Goal: Task Accomplishment & Management: Use online tool/utility

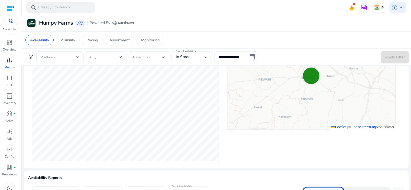
scroll to position [301, 0]
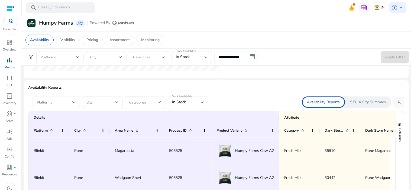
click at [57, 102] on span at bounding box center [54, 102] width 35 height 6
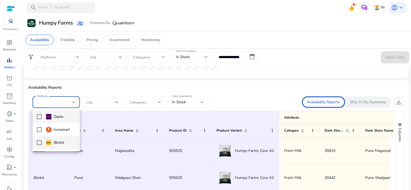
click at [42, 140] on mat-option "Blinkit" at bounding box center [55, 142] width 47 height 13
click at [119, 101] on div at bounding box center [205, 95] width 411 height 190
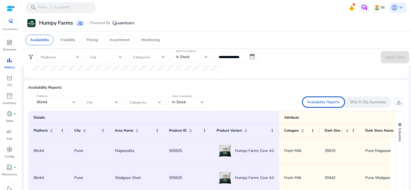
click at [119, 100] on div "City" at bounding box center [102, 102] width 41 height 12
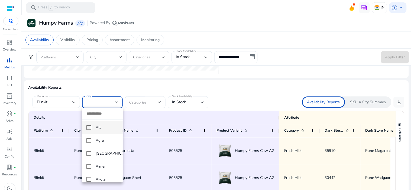
click at [89, 129] on mat-pseudo-checkbox at bounding box center [88, 127] width 5 height 5
click at [198, 103] on div at bounding box center [205, 95] width 411 height 190
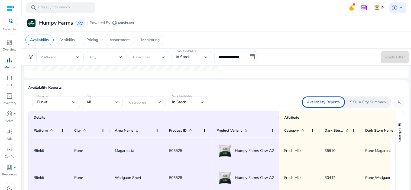
click at [197, 106] on div "In Stock" at bounding box center [188, 102] width 32 height 12
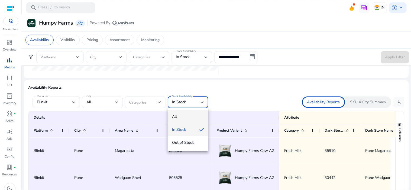
click at [191, 118] on span "All" at bounding box center [188, 117] width 32 height 6
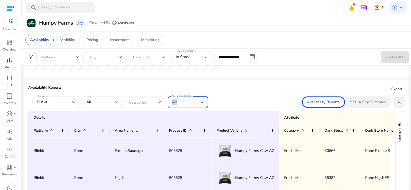
click at [398, 105] on span "download" at bounding box center [399, 102] width 6 height 6
